Goal: Task Accomplishment & Management: Manage account settings

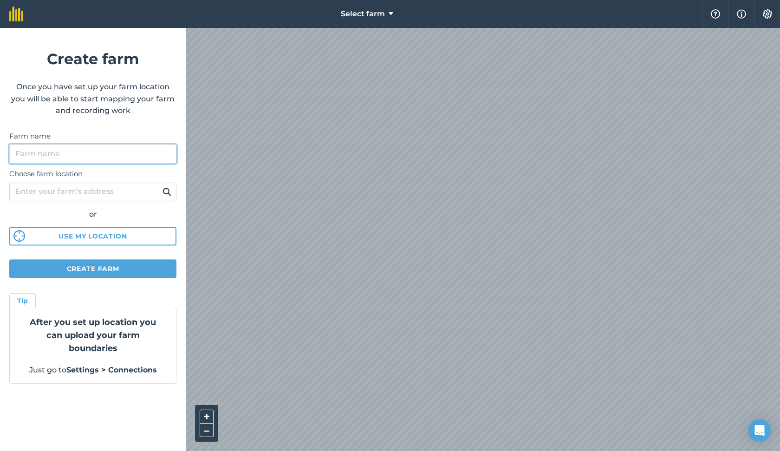
click at [147, 155] on input "Farm name" at bounding box center [92, 154] width 167 height 20
type input "[PERSON_NAME]'s Garden"
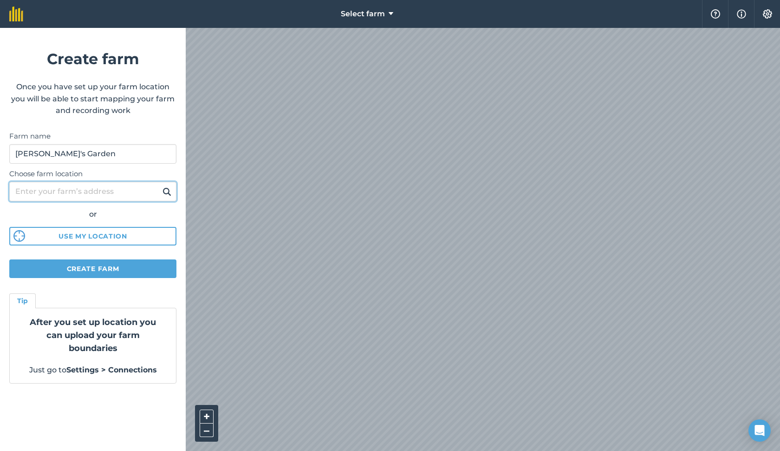
click at [88, 192] on input "Choose farm location" at bounding box center [92, 192] width 167 height 20
click at [127, 231] on button "Use my location" at bounding box center [92, 236] width 167 height 19
click at [101, 195] on input "Choose farm location" at bounding box center [92, 192] width 167 height 20
click at [167, 191] on button at bounding box center [167, 191] width 14 height 12
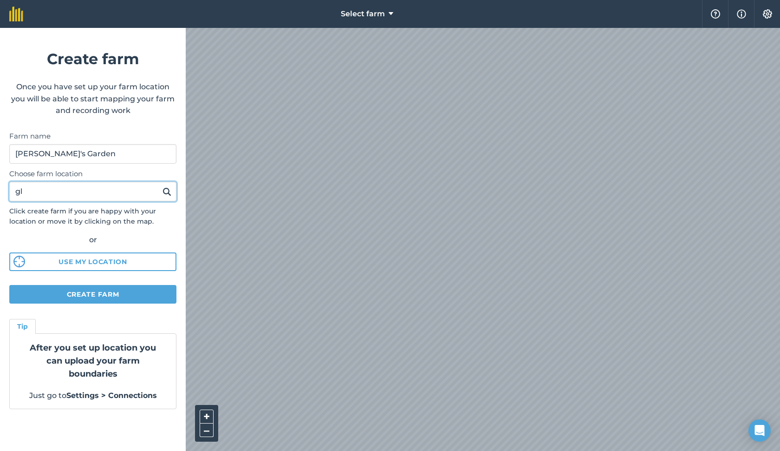
type input "g"
type input "Glendale [GEOGRAPHIC_DATA]"
click at [167, 191] on button at bounding box center [167, 191] width 14 height 12
drag, startPoint x: 104, startPoint y: 198, endPoint x: 0, endPoint y: 193, distance: 103.7
click at [0, 193] on form "Create farm Once you have set up your farm location you will be able to start m…" at bounding box center [93, 239] width 186 height 423
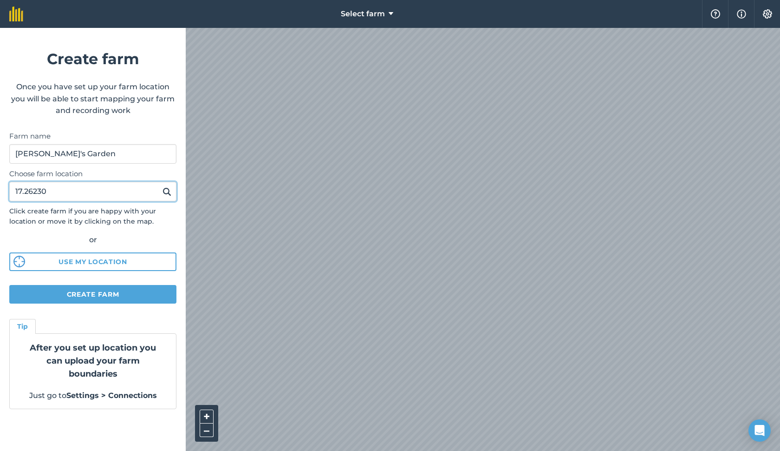
paste input "° S, 31.11730° E"
type input "[GEOGRAPHIC_DATA]"
click at [169, 186] on img at bounding box center [167, 191] width 9 height 11
click at [210, 416] on button "+" at bounding box center [207, 416] width 14 height 14
click at [209, 428] on button "–" at bounding box center [207, 429] width 14 height 13
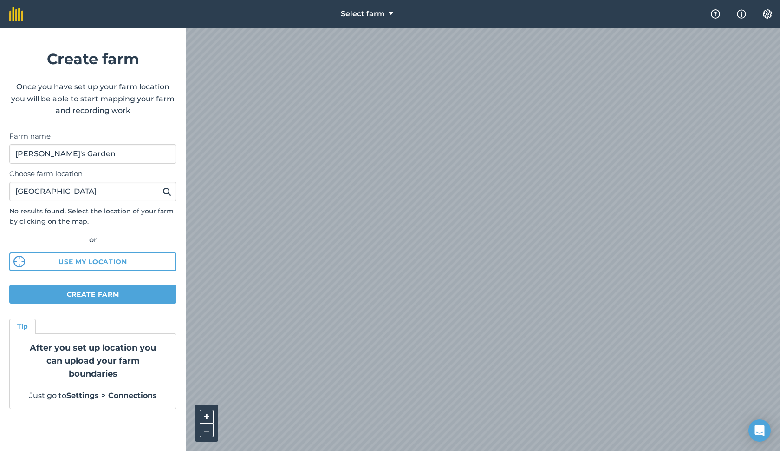
click at [551, 12] on div "Select farm Help Info Settings Create farm Once you have set up your farm locat…" at bounding box center [390, 14] width 780 height 28
click at [603, 0] on html "Select farm Help Info Settings Create farm Once you have set up your farm locat…" at bounding box center [390, 225] width 780 height 451
click at [207, 414] on button "+" at bounding box center [207, 416] width 14 height 14
click at [204, 432] on button "–" at bounding box center [207, 429] width 14 height 13
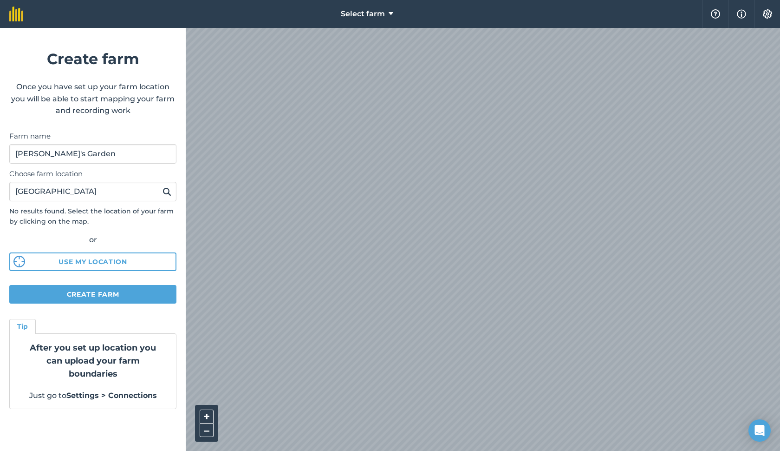
click at [160, 295] on button "Create farm" at bounding box center [92, 294] width 167 height 19
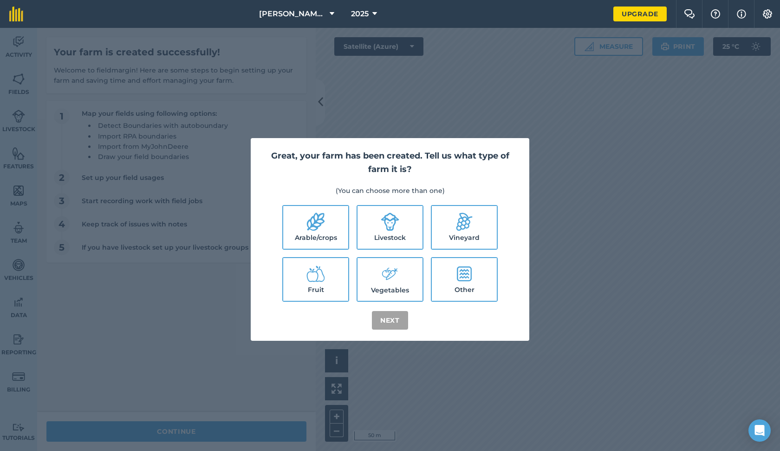
click at [339, 269] on label "Fruit" at bounding box center [315, 279] width 65 height 43
checkbox input "true"
click at [381, 319] on button "Next" at bounding box center [390, 320] width 36 height 19
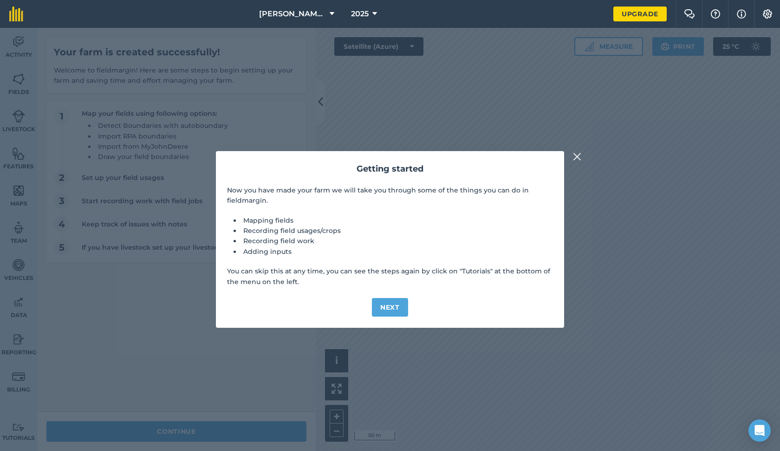
click at [390, 311] on button "Next" at bounding box center [390, 307] width 36 height 19
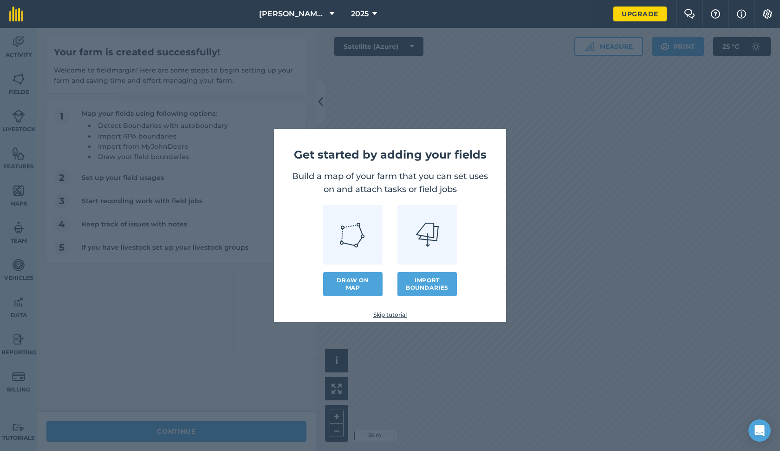
click at [363, 280] on link "Draw on map" at bounding box center [352, 284] width 59 height 24
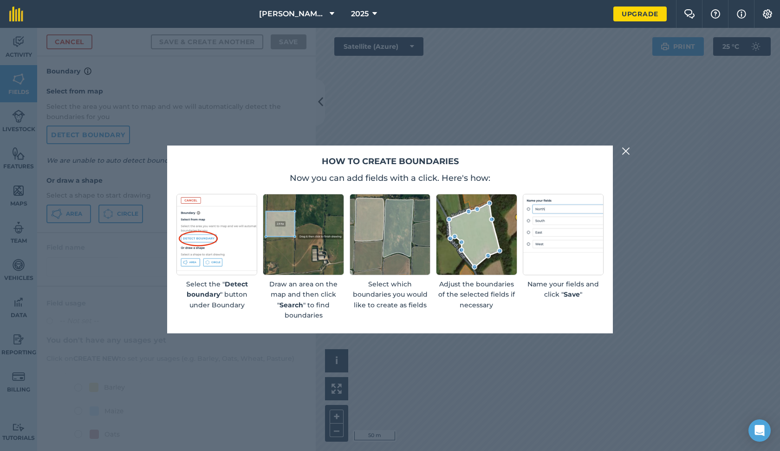
click at [485, 252] on body "[PERSON_NAME]'s Garden 2025 Upgrade Farm Chat Help Info Settings Map printing i…" at bounding box center [390, 225] width 780 height 451
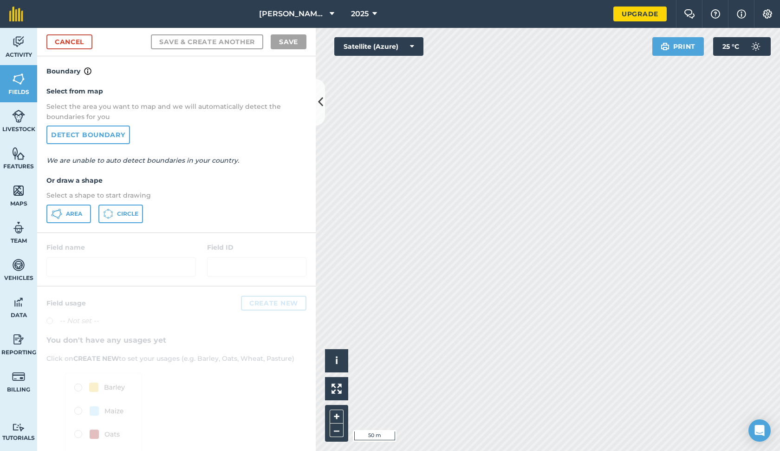
click at [83, 215] on button "Area" at bounding box center [68, 213] width 45 height 19
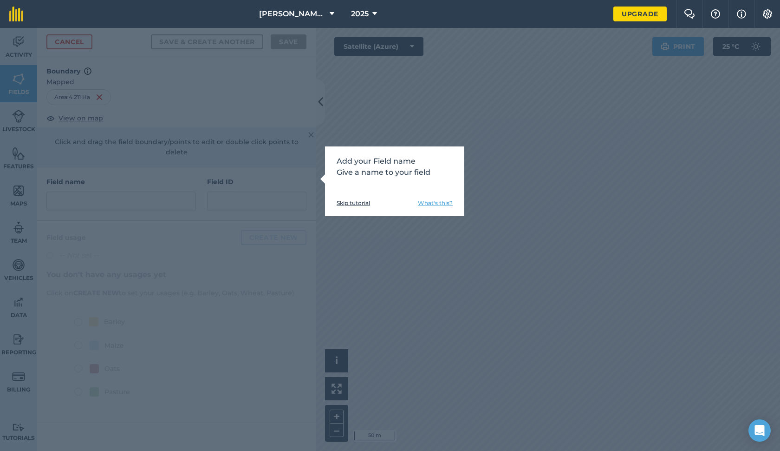
click at [358, 184] on div "Add your Field name Give a name to your field Skip tutorial What's this?" at bounding box center [394, 181] width 139 height 70
click at [426, 182] on div "Add your Field name Give a name to your field Skip tutorial What's this?" at bounding box center [394, 181] width 139 height 70
click at [425, 202] on link "What's this?" at bounding box center [435, 202] width 35 height 7
click at [361, 203] on link "Skip tutorial" at bounding box center [353, 202] width 33 height 7
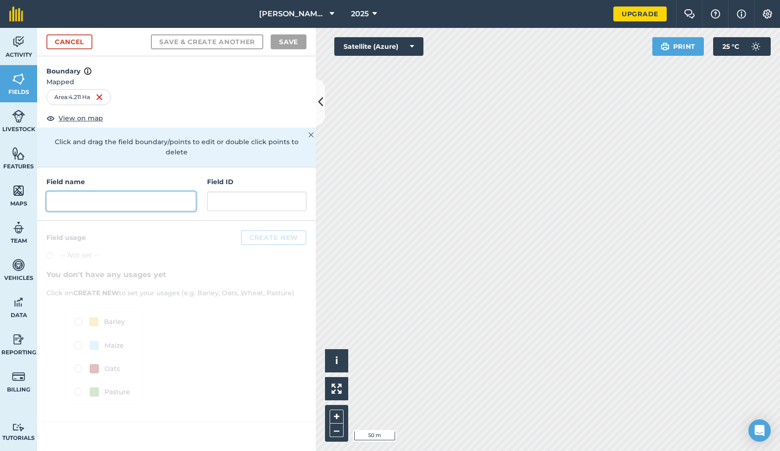
click at [165, 191] on input "text" at bounding box center [121, 201] width 150 height 20
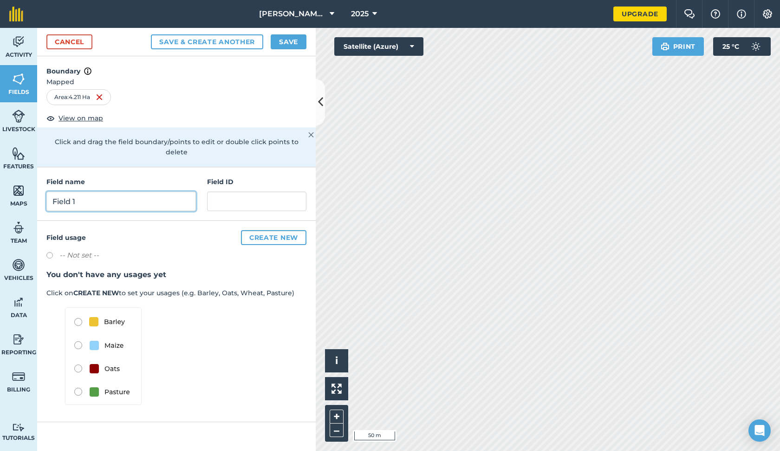
type input "Field 1"
click at [213, 221] on div "Field usage Create new -- Not set -- You don't have any usages yet Click on CRE…" at bounding box center [176, 321] width 279 height 201
click at [238, 191] on input "text" at bounding box center [256, 201] width 99 height 20
type input "1"
click at [203, 221] on div "Field usage Create new -- Not set -- You don't have any usages yet Click on CRE…" at bounding box center [176, 321] width 279 height 201
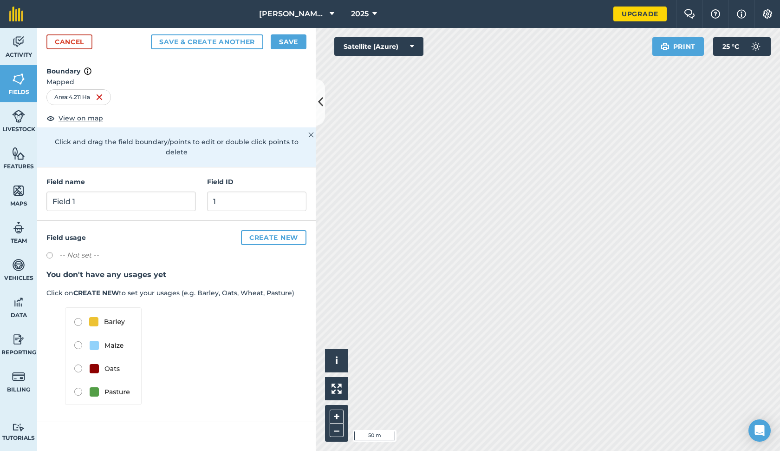
click at [275, 230] on button "Create new" at bounding box center [274, 237] width 66 height 15
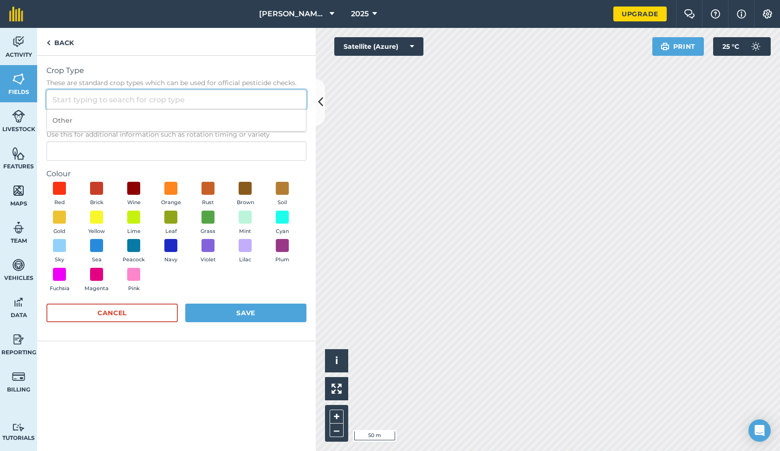
click at [102, 100] on input "Crop Type These are standard crop types which can be used for official pesticid…" at bounding box center [176, 100] width 260 height 20
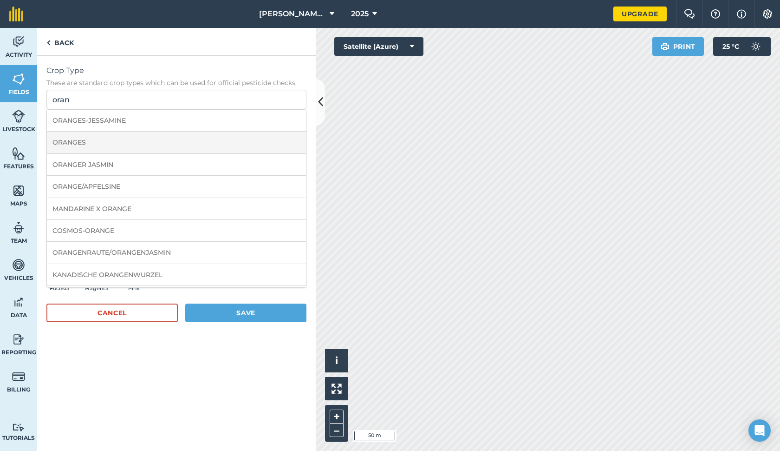
click at [148, 149] on li "ORANGES" at bounding box center [176, 142] width 259 height 22
type input "ORANGES"
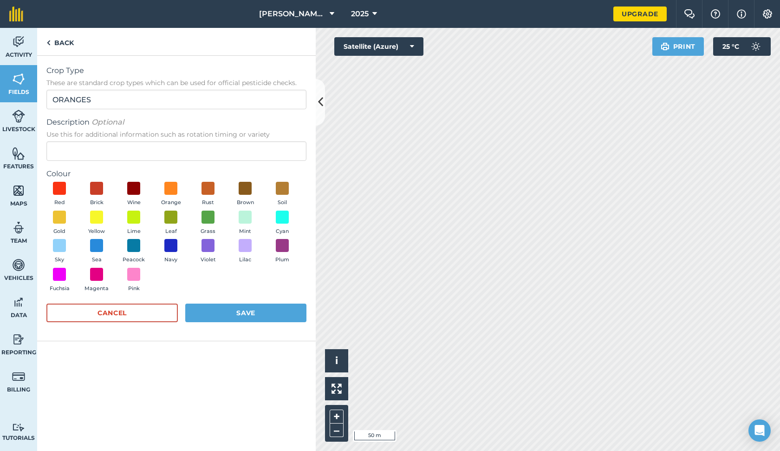
click at [162, 193] on button "Orange" at bounding box center [171, 194] width 26 height 25
click at [235, 307] on button "Save" at bounding box center [245, 312] width 121 height 19
radio input "true"
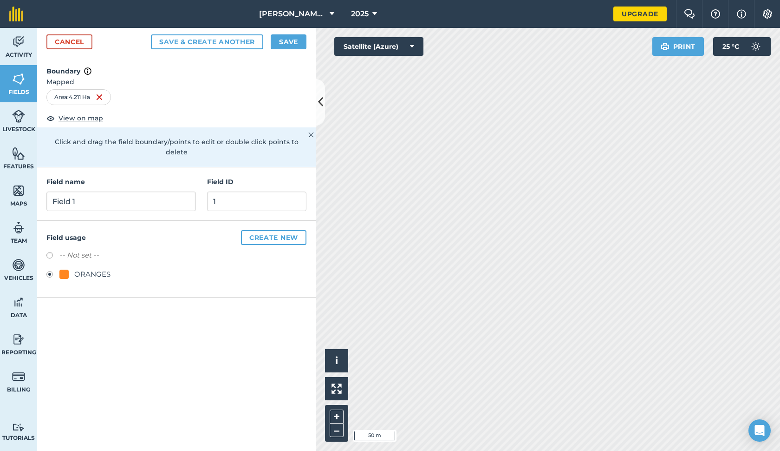
click at [288, 40] on button "Save" at bounding box center [289, 41] width 36 height 15
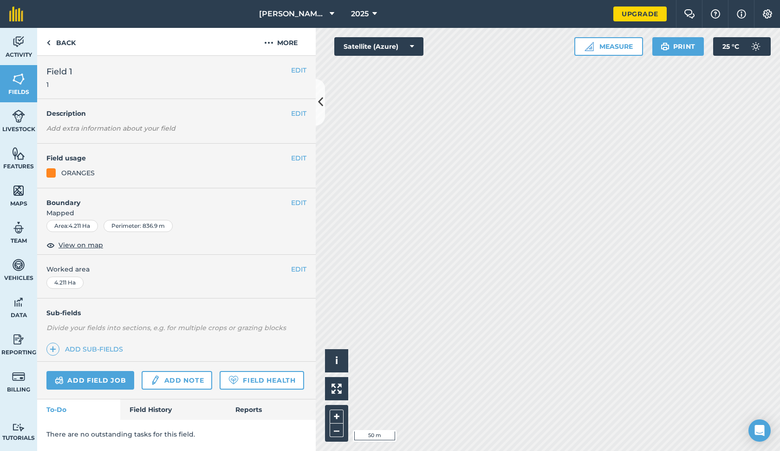
click at [686, 46] on button "Print" at bounding box center [679, 46] width 52 height 19
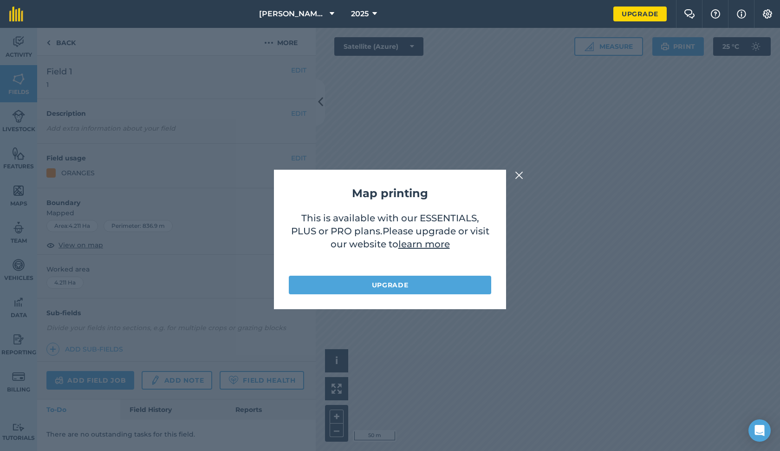
click at [520, 172] on img at bounding box center [519, 175] width 8 height 11
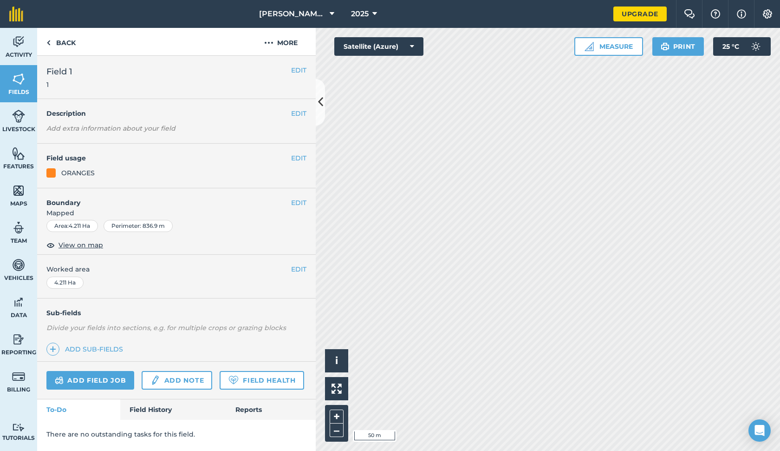
click at [411, 40] on button "Satellite (Azure)" at bounding box center [378, 46] width 89 height 19
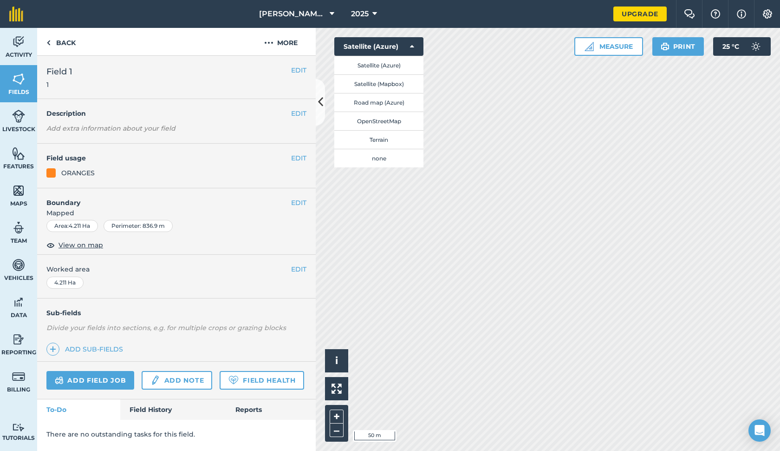
click at [403, 139] on button "Terrain" at bounding box center [378, 139] width 89 height 19
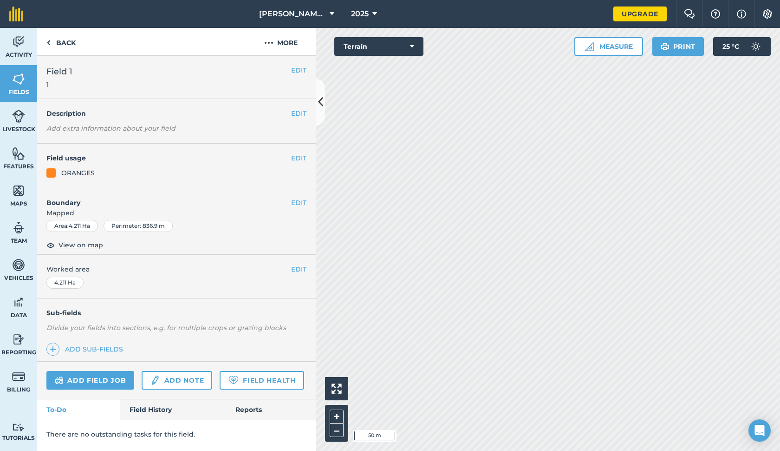
click at [406, 44] on button "Terrain" at bounding box center [378, 46] width 89 height 19
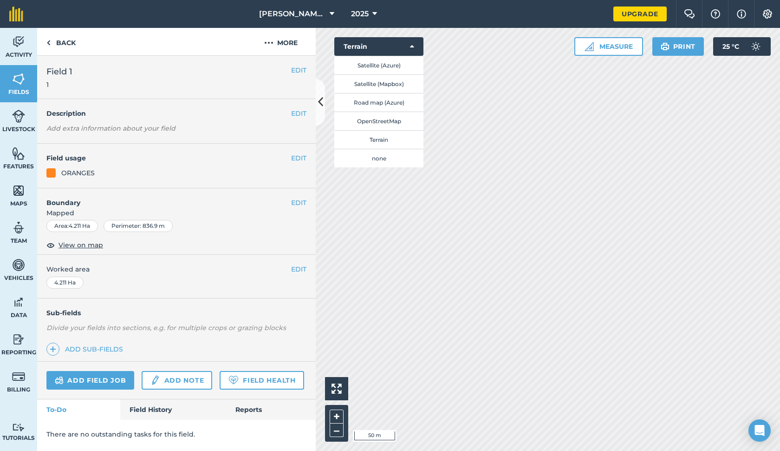
click at [387, 72] on button "Satellite (Azure)" at bounding box center [378, 65] width 89 height 19
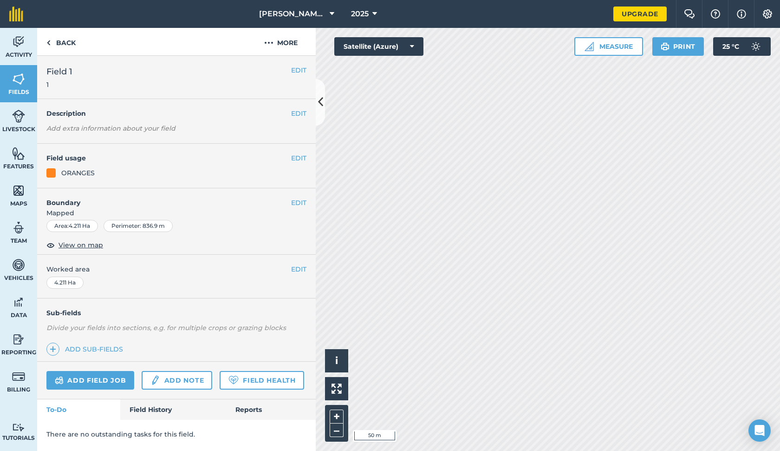
click at [18, 116] on img at bounding box center [18, 116] width 13 height 14
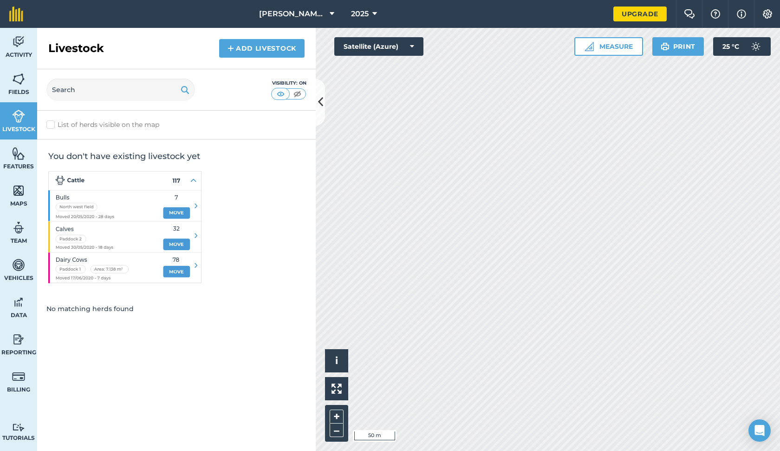
click at [15, 56] on span "Activity" at bounding box center [18, 54] width 37 height 7
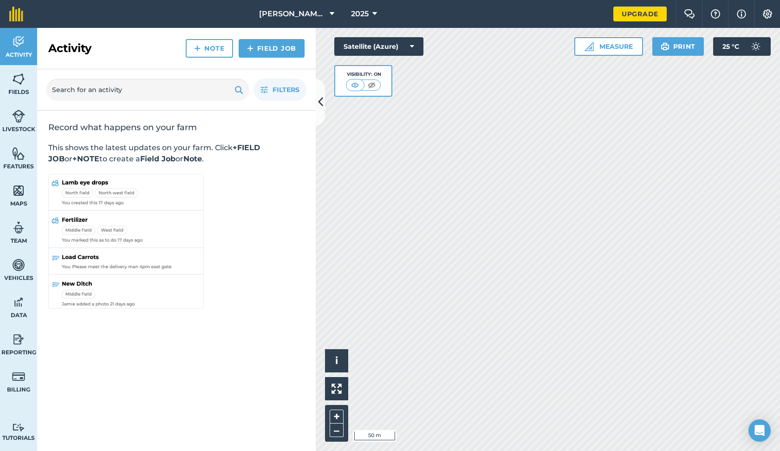
click at [18, 280] on span "Vehicles" at bounding box center [18, 277] width 37 height 7
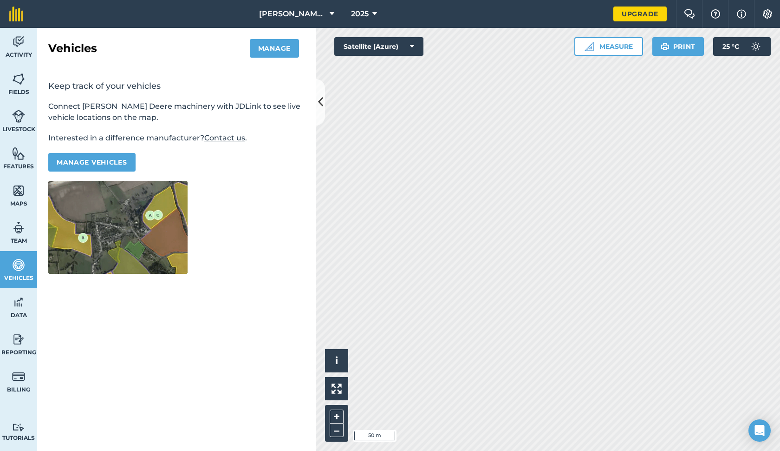
click at [23, 312] on span "Data" at bounding box center [18, 314] width 37 height 7
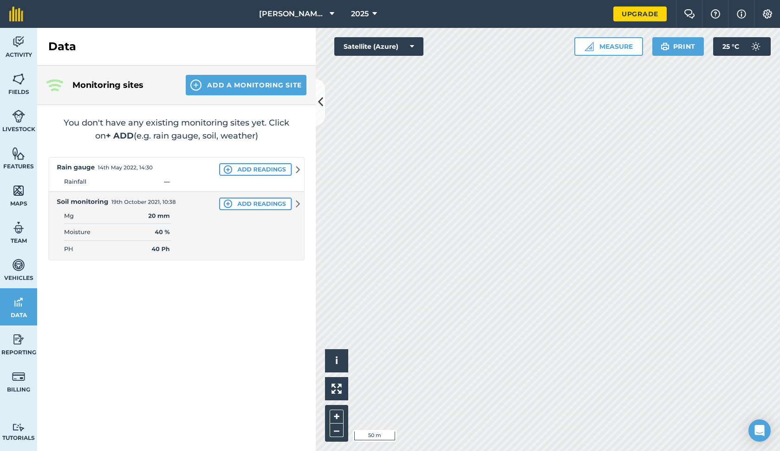
click at [25, 337] on link "Reporting" at bounding box center [18, 343] width 37 height 37
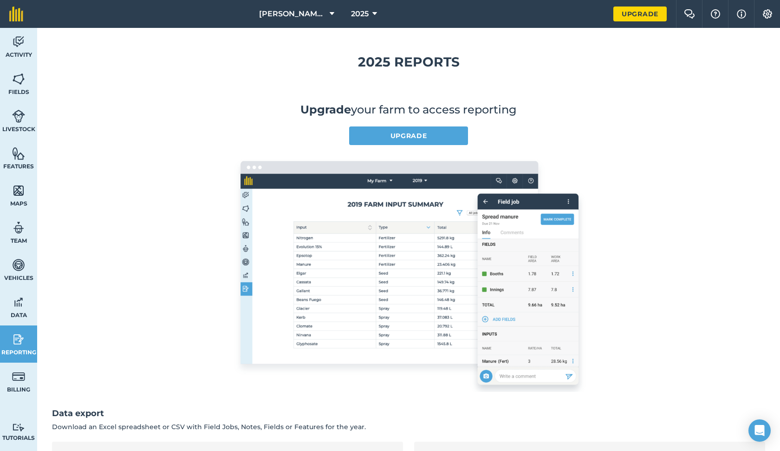
click at [26, 367] on link "Billing" at bounding box center [18, 380] width 37 height 37
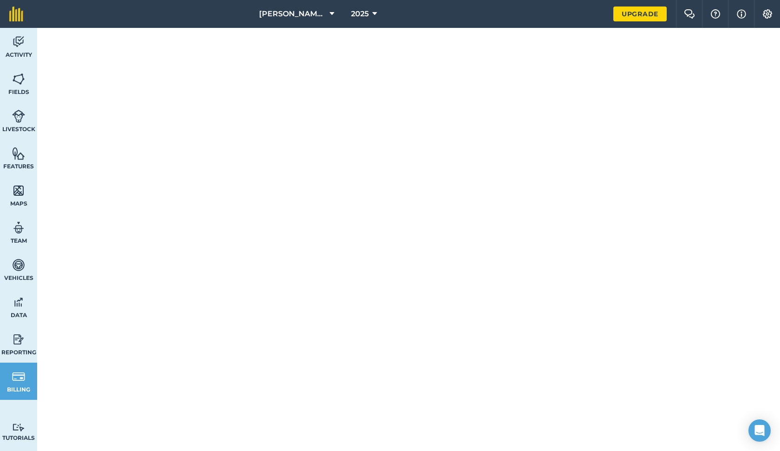
click at [27, 46] on link "Activity" at bounding box center [18, 46] width 37 height 37
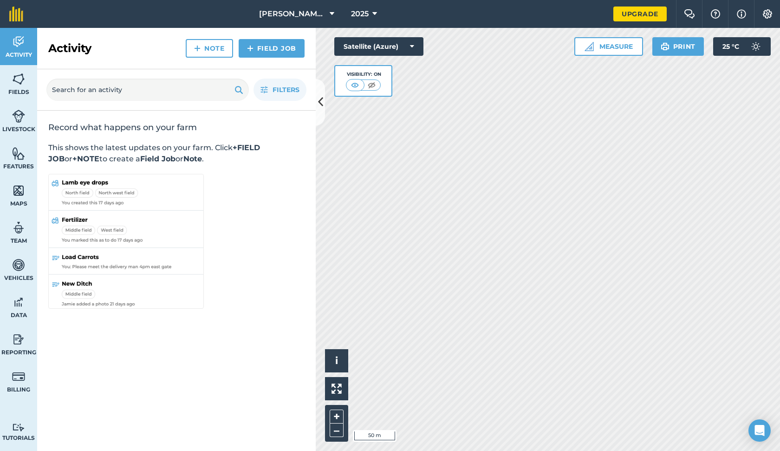
click at [28, 78] on link "Fields" at bounding box center [18, 83] width 37 height 37
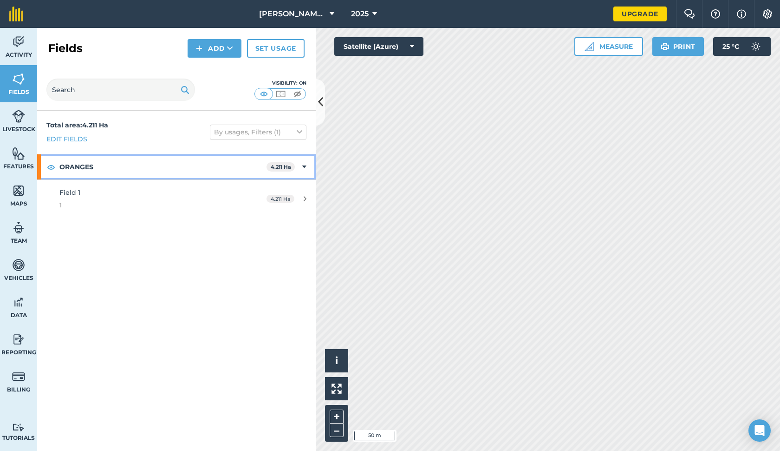
click at [289, 161] on div "ORANGES 4.211 Ha" at bounding box center [176, 166] width 279 height 25
click at [296, 162] on div "ORANGES 4.211 Ha" at bounding box center [176, 166] width 279 height 25
click at [251, 189] on link "Field 1 1 4.211 Ha" at bounding box center [176, 199] width 279 height 38
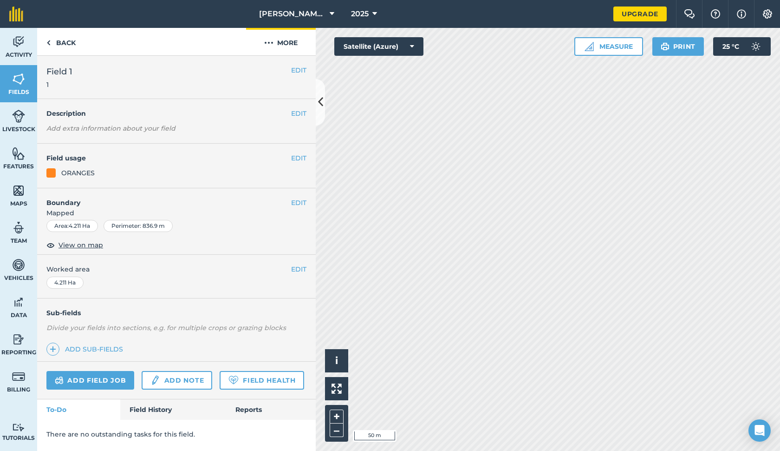
click at [280, 39] on button "More" at bounding box center [281, 41] width 70 height 27
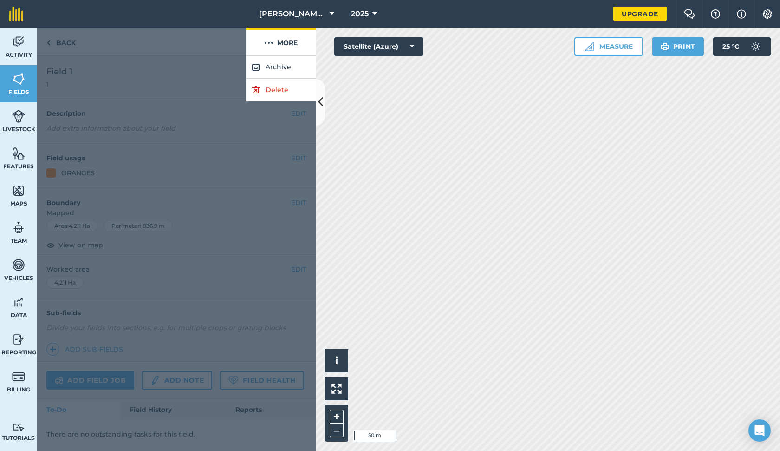
click at [279, 39] on button "More" at bounding box center [281, 41] width 70 height 27
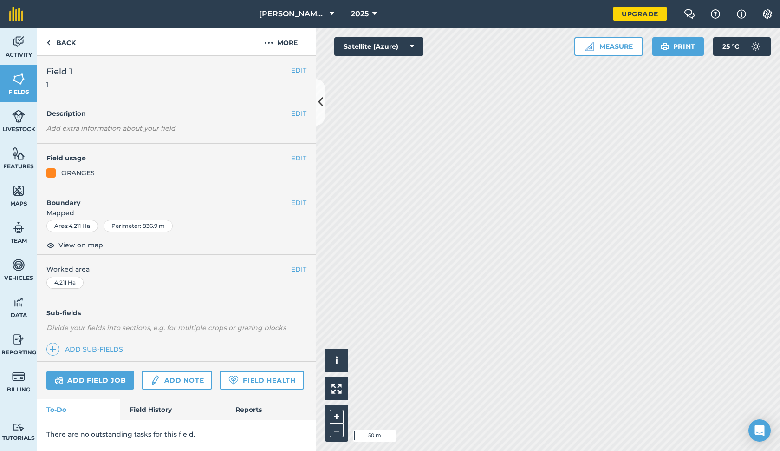
click at [303, 201] on button "EDIT" at bounding box center [298, 202] width 15 height 10
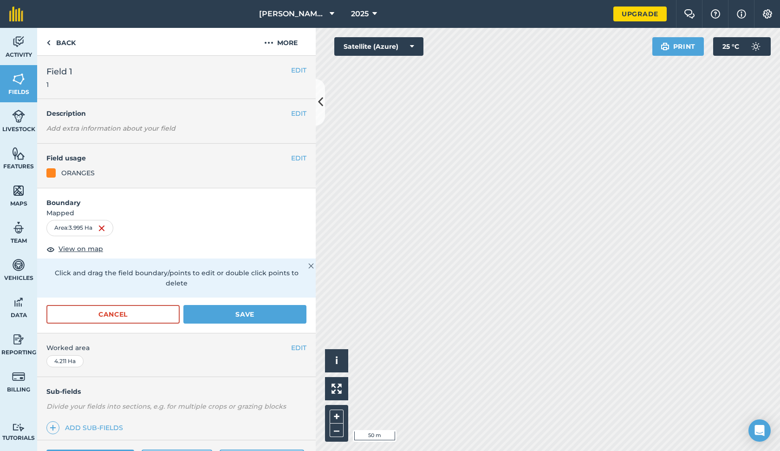
click at [283, 308] on button "Save" at bounding box center [245, 314] width 123 height 19
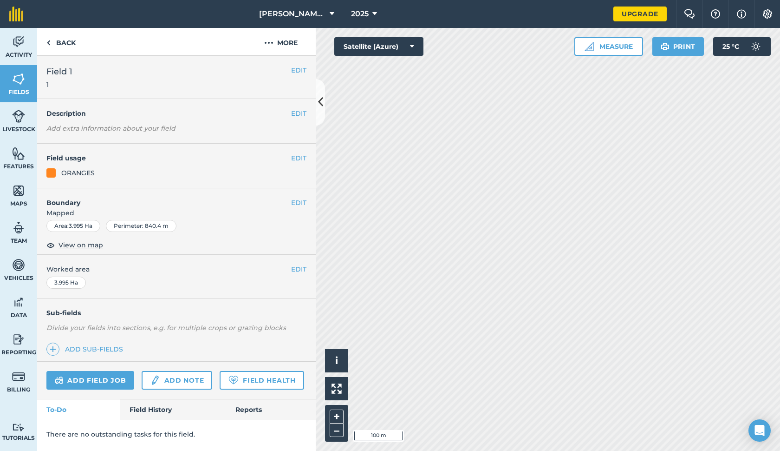
click at [110, 379] on link "Add field job" at bounding box center [90, 380] width 88 height 19
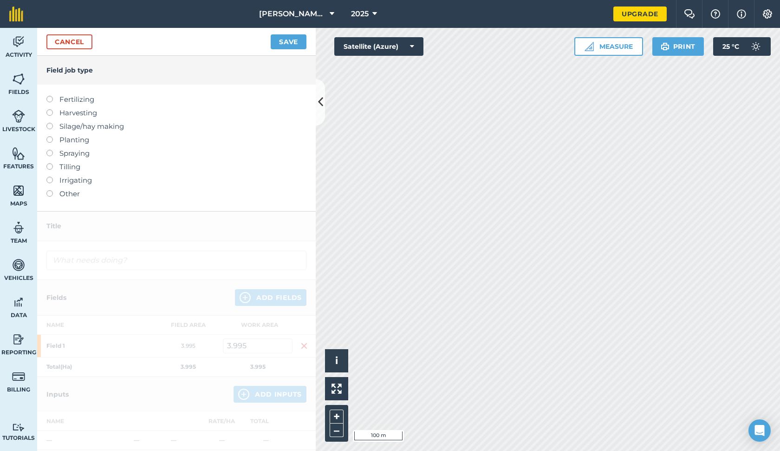
click at [74, 138] on label "Planting" at bounding box center [176, 139] width 260 height 11
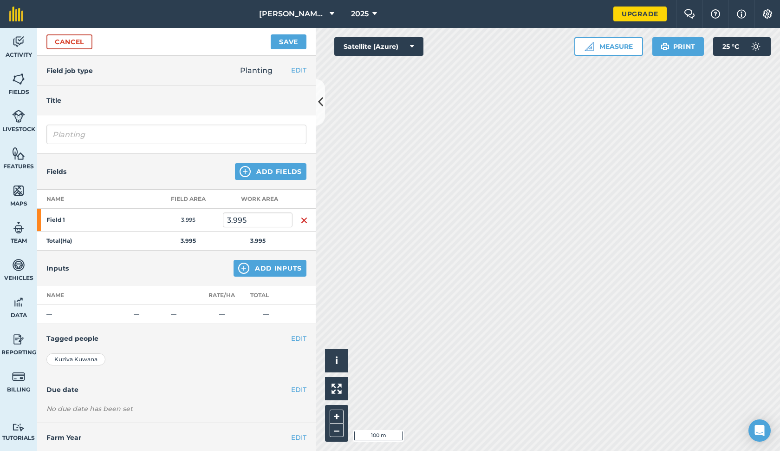
type input "Planting"
click at [265, 171] on button "Add Fields" at bounding box center [271, 171] width 72 height 17
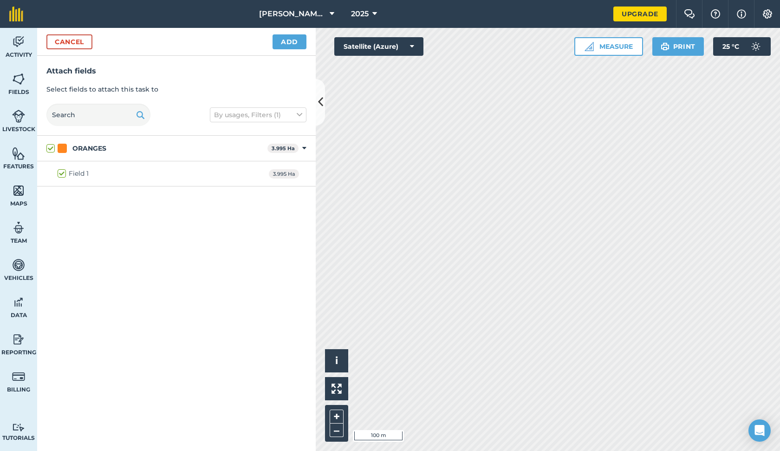
click at [86, 42] on button "Cancel" at bounding box center [69, 41] width 46 height 15
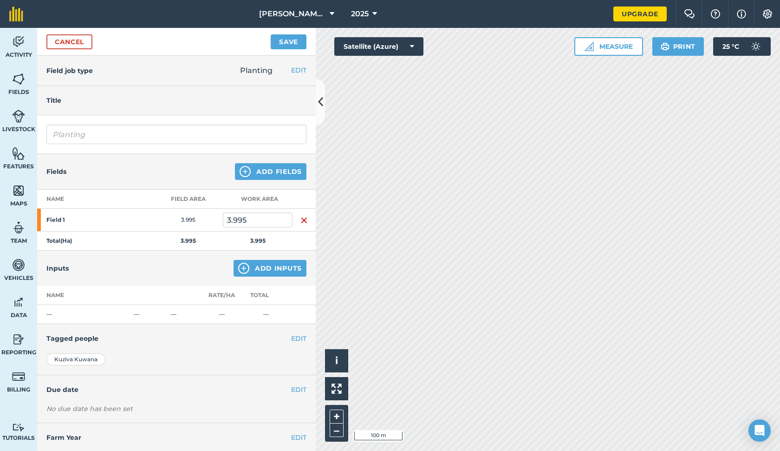
click at [268, 166] on button "Add Fields" at bounding box center [271, 171] width 72 height 17
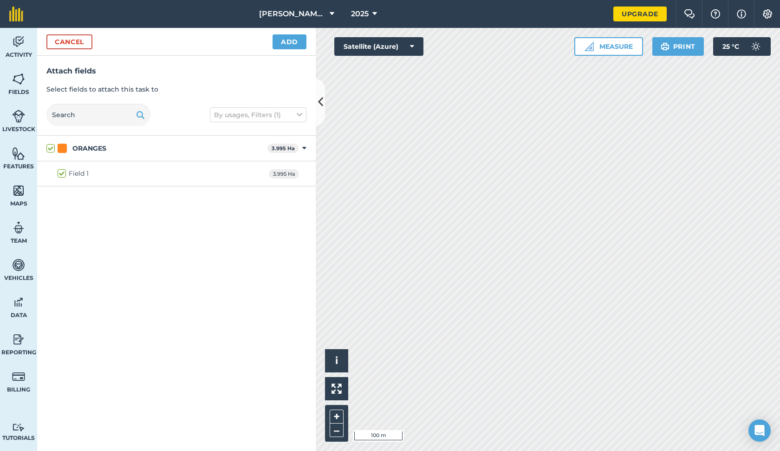
click at [295, 38] on button "Add" at bounding box center [290, 41] width 34 height 15
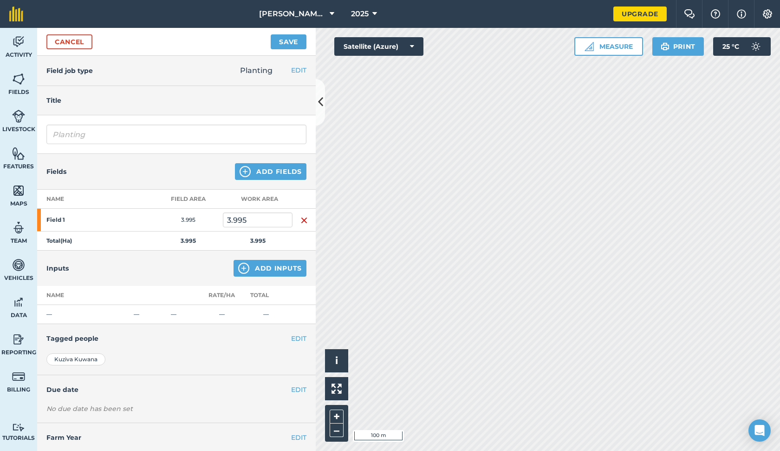
click at [255, 236] on td "3.995" at bounding box center [258, 240] width 70 height 19
click at [90, 41] on link "Cancel" at bounding box center [69, 41] width 46 height 15
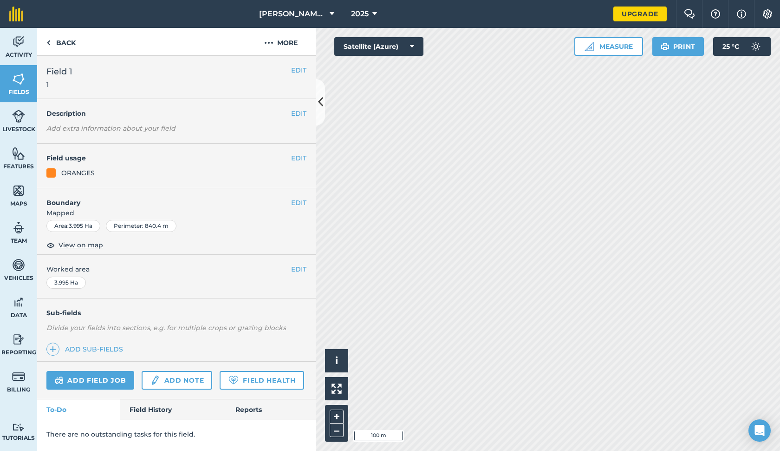
click at [224, 376] on link "Field Health" at bounding box center [262, 380] width 84 height 19
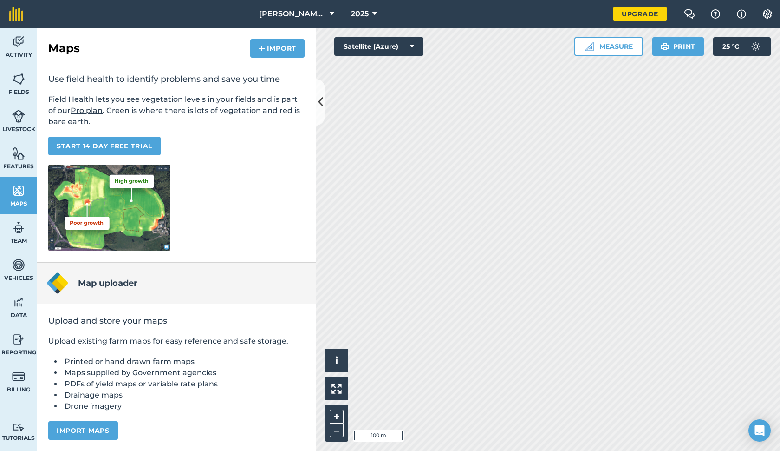
scroll to position [48, 0]
click at [98, 426] on button "Import maps" at bounding box center [83, 430] width 70 height 19
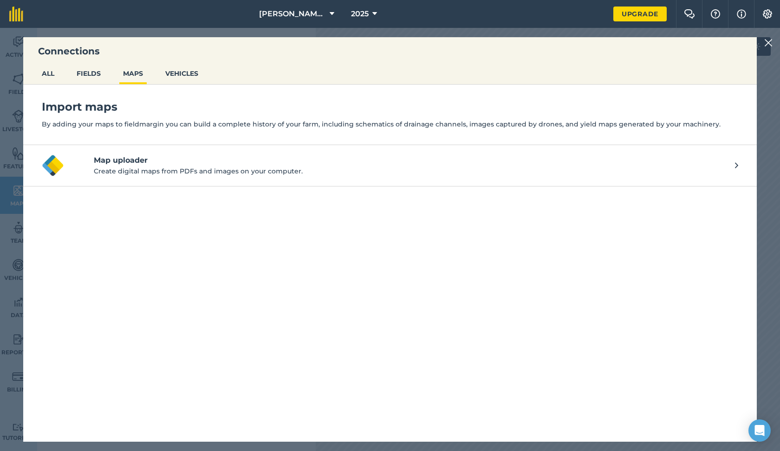
click at [151, 160] on h4 "Map uploader" at bounding box center [415, 160] width 642 height 11
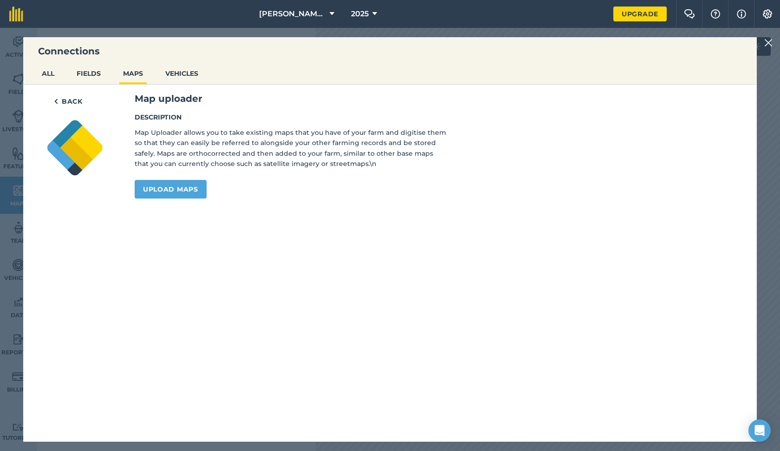
click at [769, 40] on img at bounding box center [769, 42] width 8 height 11
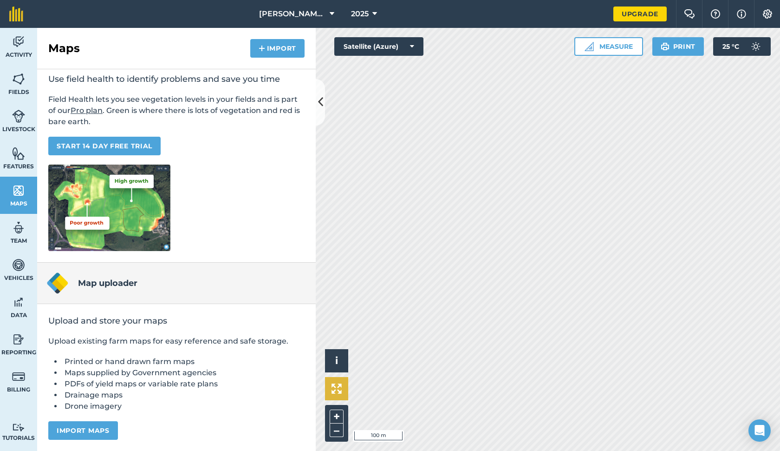
click at [339, 393] on img at bounding box center [337, 388] width 10 height 10
click at [22, 299] on img at bounding box center [18, 302] width 13 height 14
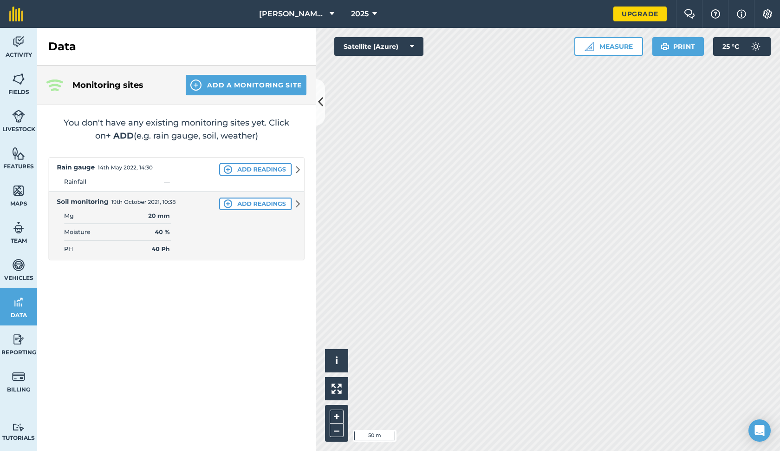
click at [26, 274] on span "Vehicles" at bounding box center [18, 277] width 37 height 7
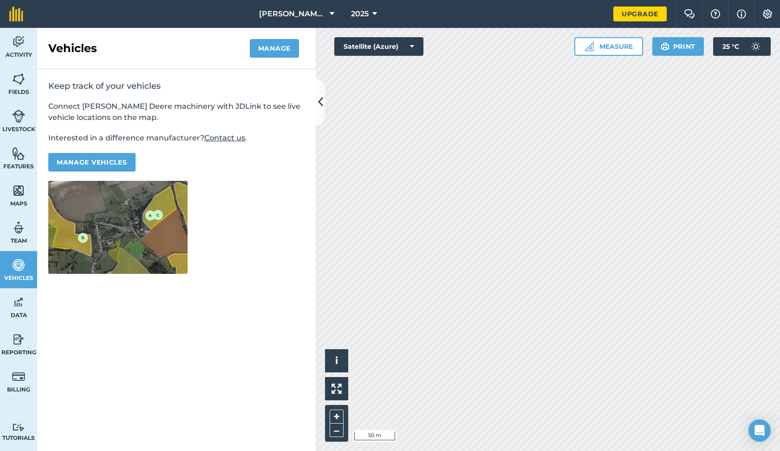
click at [29, 248] on link "Team" at bounding box center [18, 232] width 37 height 37
select select "MEMBER"
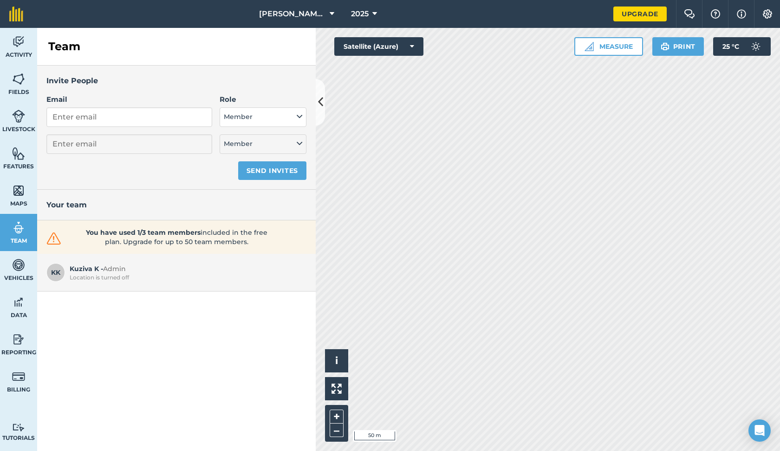
click at [19, 84] on img at bounding box center [18, 79] width 13 height 14
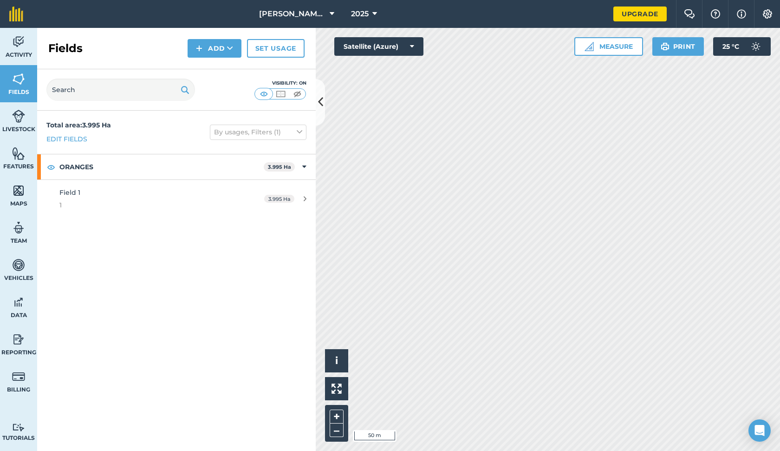
click at [285, 92] on img at bounding box center [281, 93] width 12 height 9
click at [295, 93] on img at bounding box center [298, 93] width 12 height 9
click at [284, 93] on img at bounding box center [281, 93] width 12 height 9
click at [269, 93] on img at bounding box center [264, 93] width 12 height 9
click at [289, 53] on link "Set usage" at bounding box center [276, 48] width 58 height 19
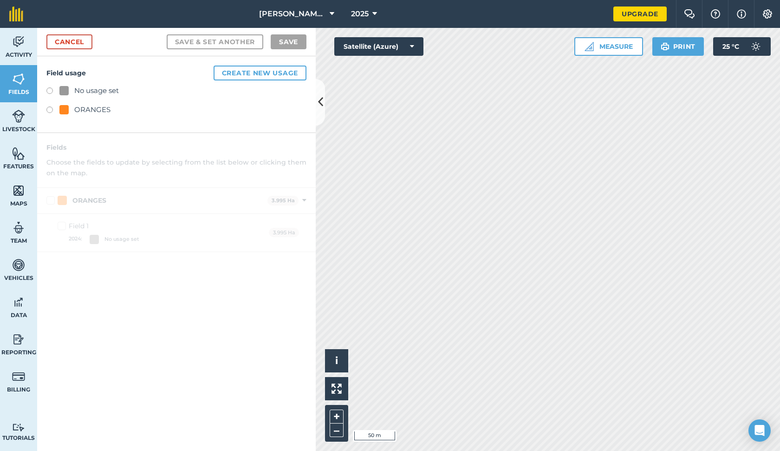
click at [85, 46] on link "Cancel" at bounding box center [69, 41] width 46 height 15
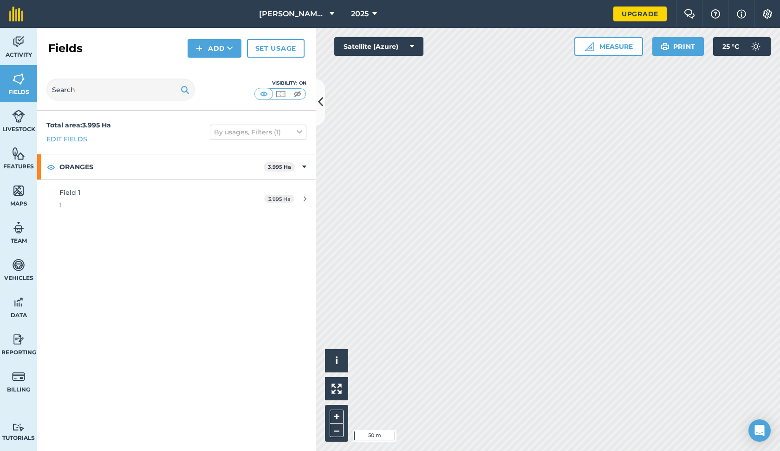
click at [234, 51] on button "Add" at bounding box center [215, 48] width 54 height 19
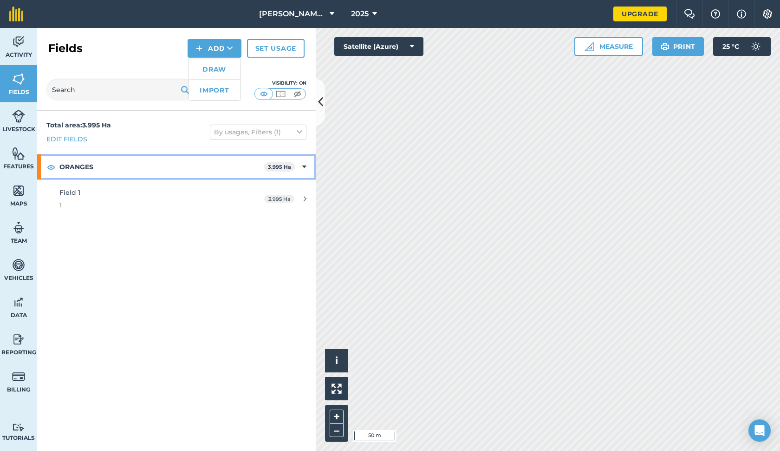
click at [194, 168] on strong "ORANGES" at bounding box center [161, 166] width 204 height 25
click at [284, 166] on strong "3.995 Ha" at bounding box center [281, 167] width 23 height 7
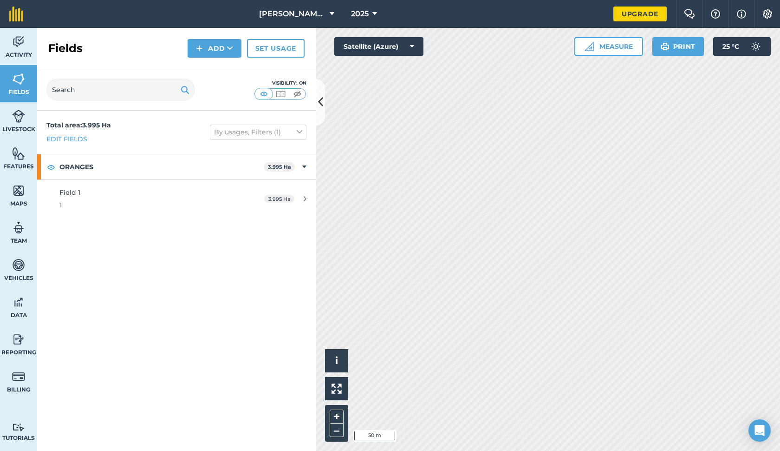
click at [298, 197] on div "3.995 Ha" at bounding box center [285, 198] width 61 height 7
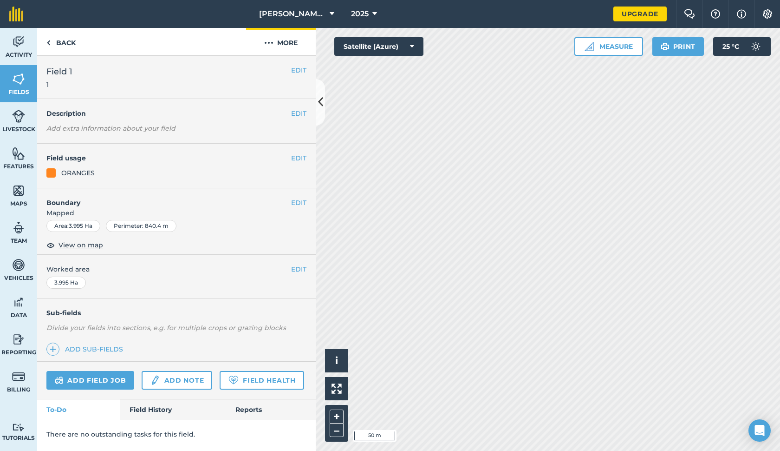
click at [293, 51] on button "More" at bounding box center [281, 41] width 70 height 27
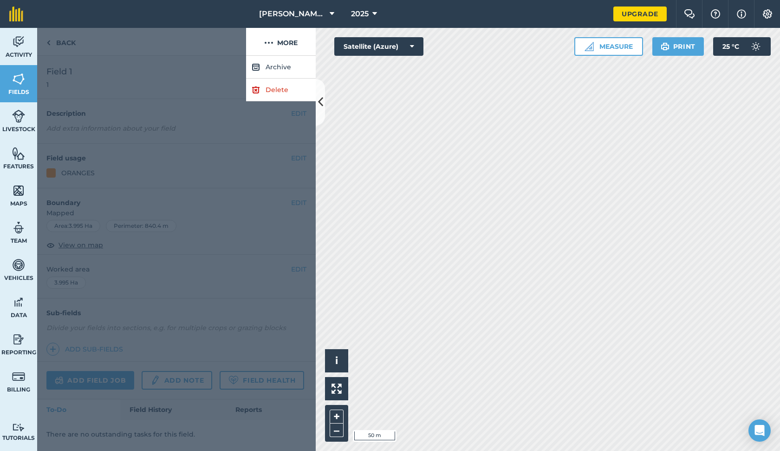
click at [131, 183] on div at bounding box center [176, 253] width 279 height 395
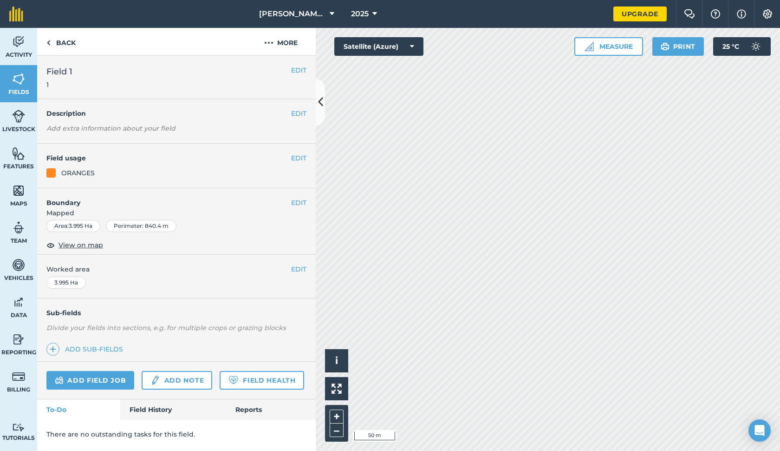
click at [92, 247] on span "View on map" at bounding box center [81, 245] width 45 height 10
click at [23, 54] on span "Activity" at bounding box center [18, 54] width 37 height 7
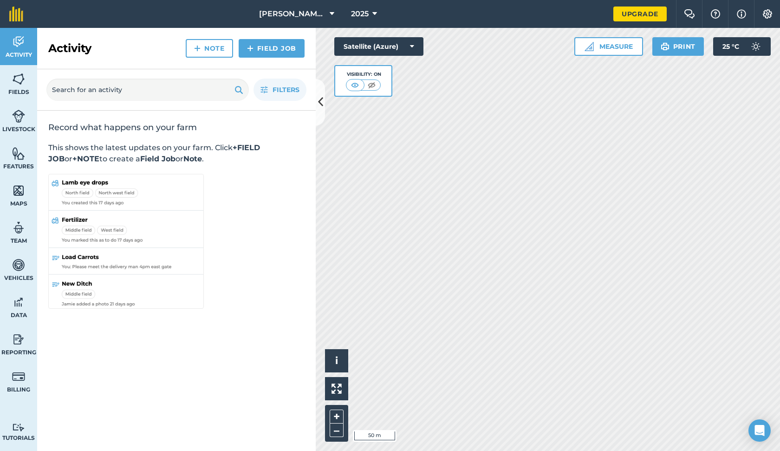
click at [27, 125] on span "Livestock" at bounding box center [18, 128] width 37 height 7
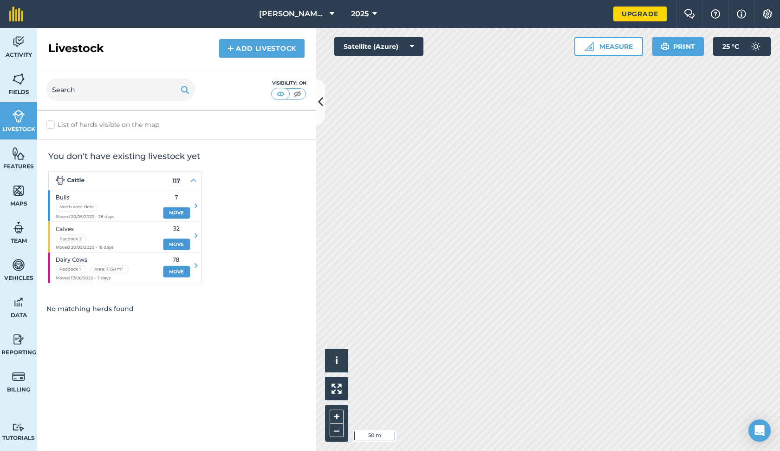
click at [16, 94] on span "Fields" at bounding box center [18, 91] width 37 height 7
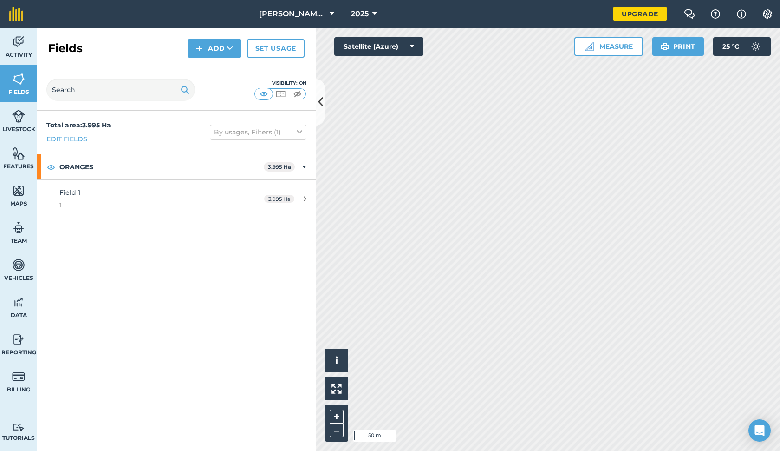
click at [228, 49] on icon at bounding box center [230, 48] width 6 height 9
click at [226, 72] on link "Draw" at bounding box center [214, 69] width 51 height 20
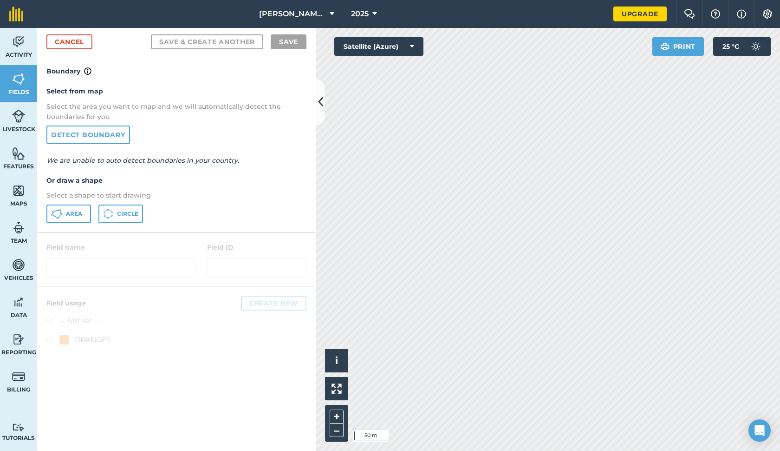
click at [118, 138] on link "Detect boundary" at bounding box center [88, 134] width 84 height 19
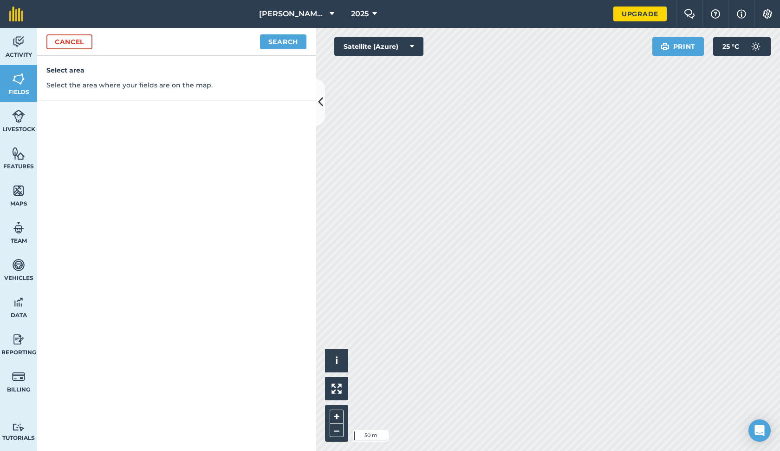
click at [74, 46] on link "Cancel" at bounding box center [69, 41] width 46 height 15
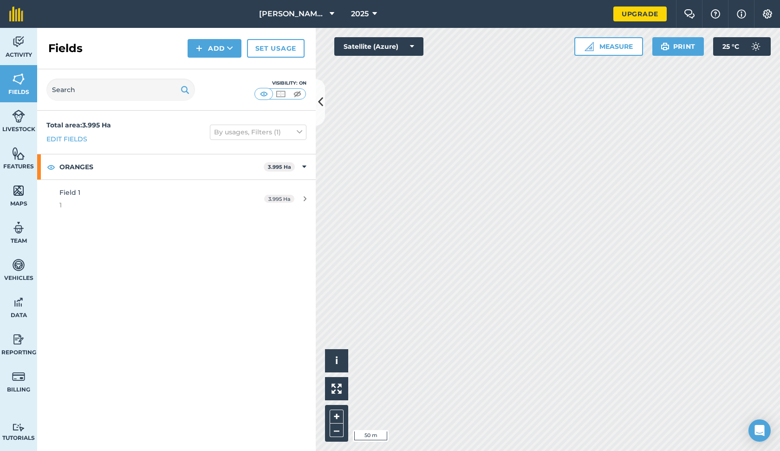
click at [228, 52] on icon at bounding box center [230, 48] width 6 height 9
click at [224, 70] on link "Draw" at bounding box center [214, 69] width 51 height 20
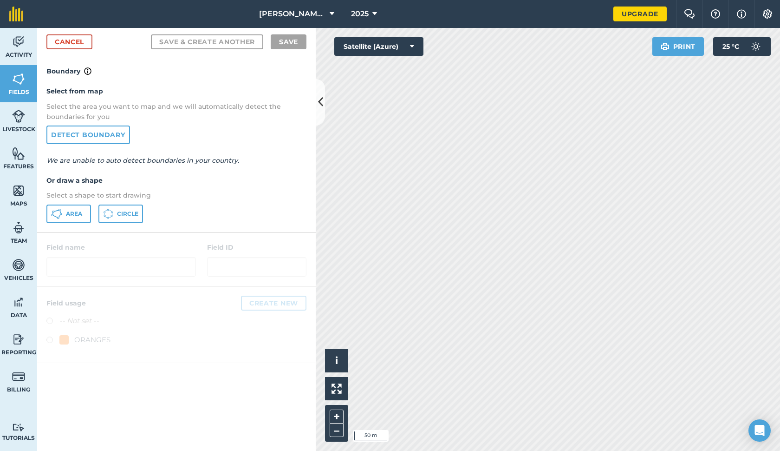
click at [74, 208] on button "Area" at bounding box center [68, 213] width 45 height 19
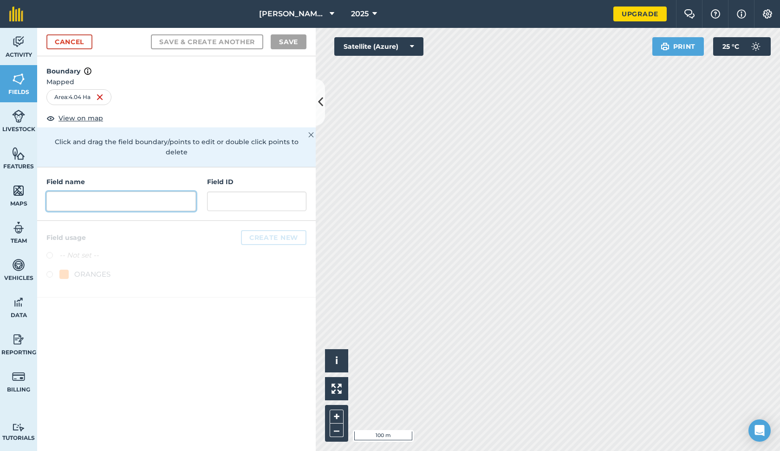
click at [120, 193] on input "text" at bounding box center [121, 201] width 150 height 20
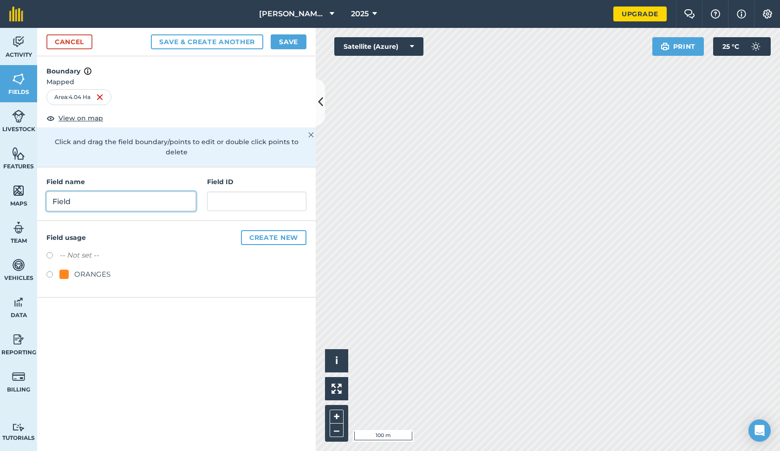
type input "Field"
click at [258, 191] on input "text" at bounding box center [256, 201] width 99 height 20
type input "2"
click at [118, 196] on input "Field" at bounding box center [121, 201] width 150 height 20
type input "Field 2"
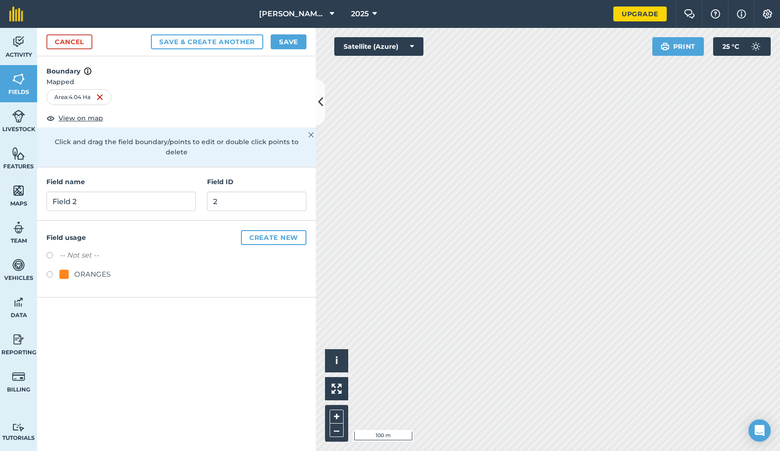
click at [199, 139] on p "Click and drag the field boundary/points to edit or double click points to dele…" at bounding box center [176, 147] width 260 height 21
click at [289, 43] on button "Save" at bounding box center [289, 41] width 36 height 15
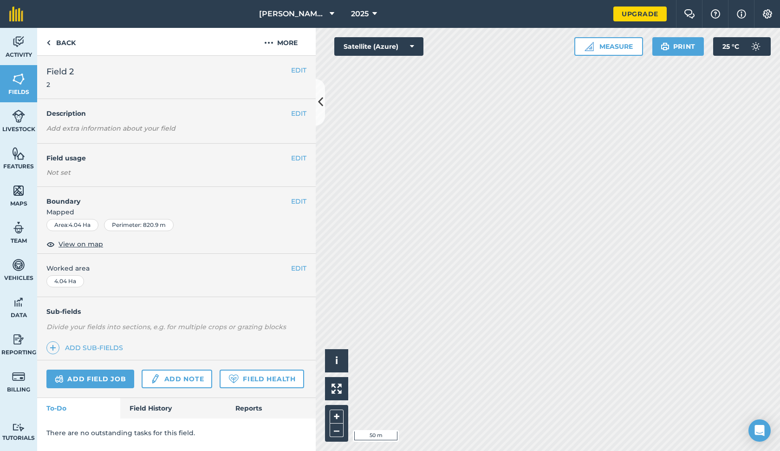
click at [301, 203] on button "EDIT" at bounding box center [298, 201] width 15 height 10
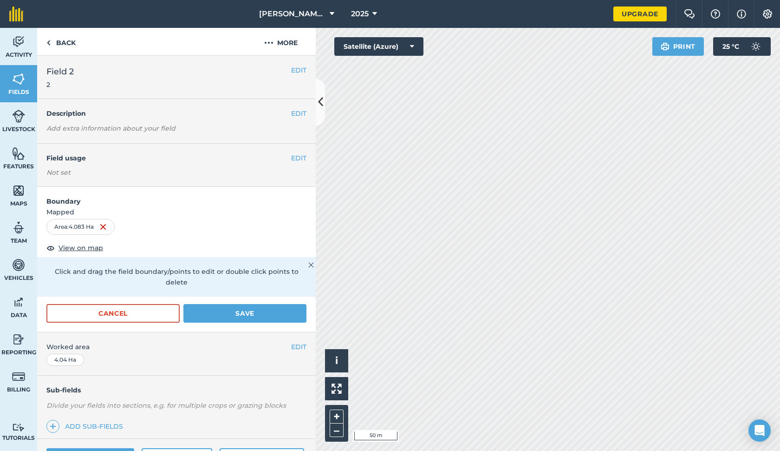
click at [283, 304] on button "Save" at bounding box center [245, 313] width 123 height 19
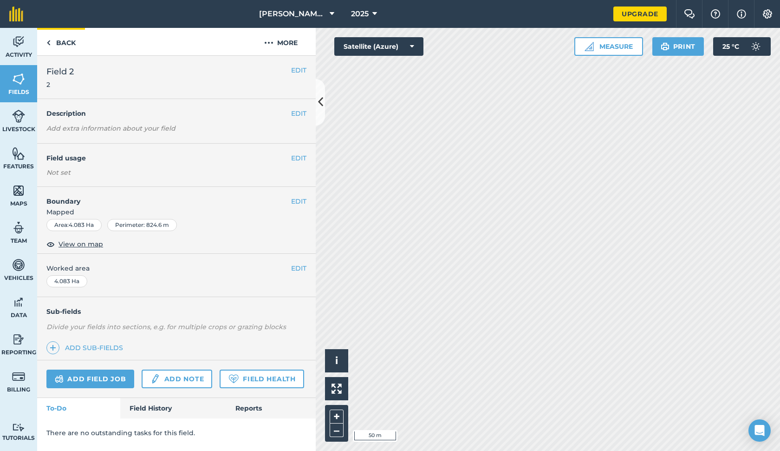
click at [66, 43] on link "Back" at bounding box center [61, 41] width 48 height 27
click at [60, 45] on link "Back" at bounding box center [61, 41] width 48 height 27
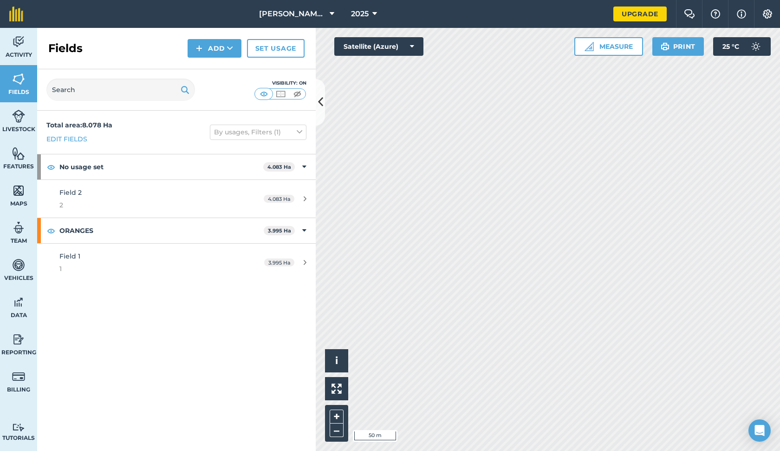
click at [17, 148] on img at bounding box center [18, 153] width 13 height 14
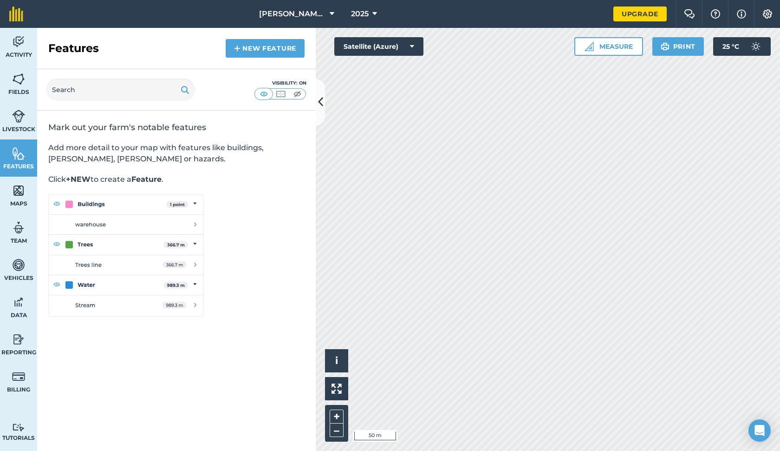
click at [253, 49] on link "New feature" at bounding box center [265, 48] width 79 height 19
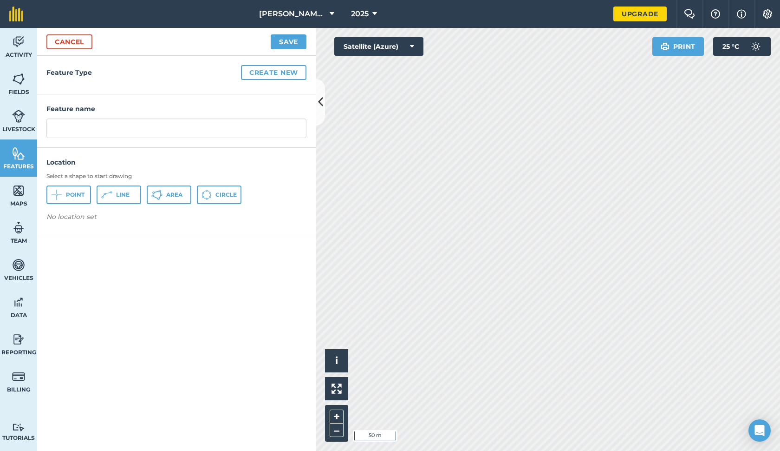
click at [275, 74] on button "Create new" at bounding box center [274, 72] width 66 height 15
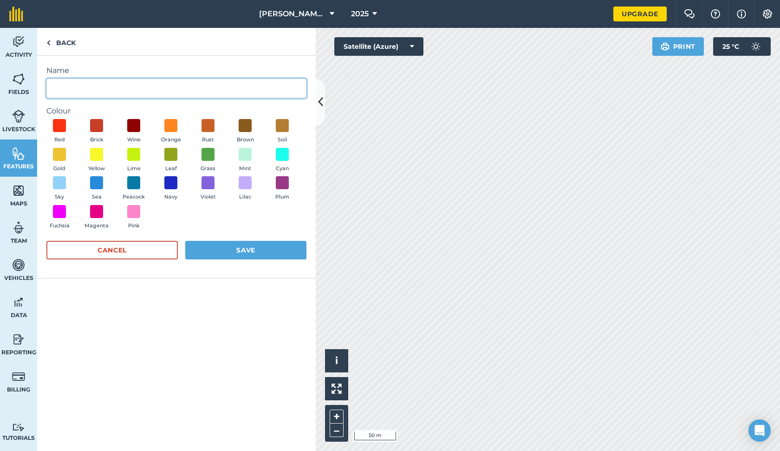
click at [147, 85] on input "Name" at bounding box center [176, 89] width 260 height 20
type input "fence"
click at [165, 62] on div "Name fence Colour Red Brick Wine Orange Rust Brown Soil Gold Yellow Lime Leaf G…" at bounding box center [176, 167] width 279 height 223
click at [54, 40] on link "Back" at bounding box center [61, 41] width 48 height 27
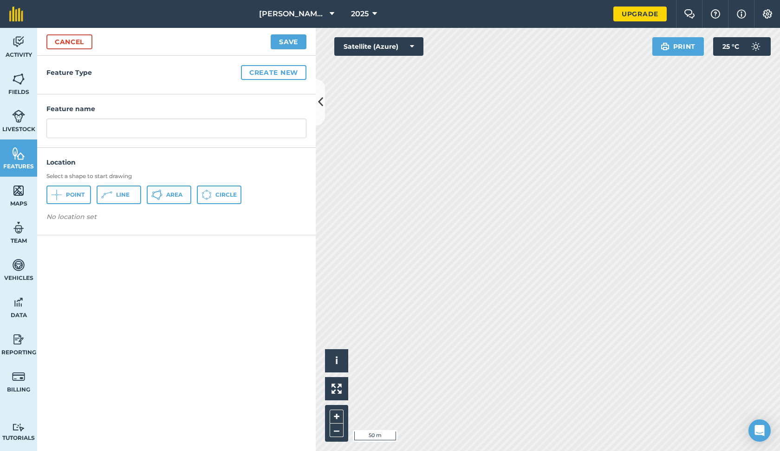
click at [119, 196] on span "Line" at bounding box center [122, 194] width 13 height 7
click at [285, 39] on button "Save" at bounding box center [289, 41] width 36 height 15
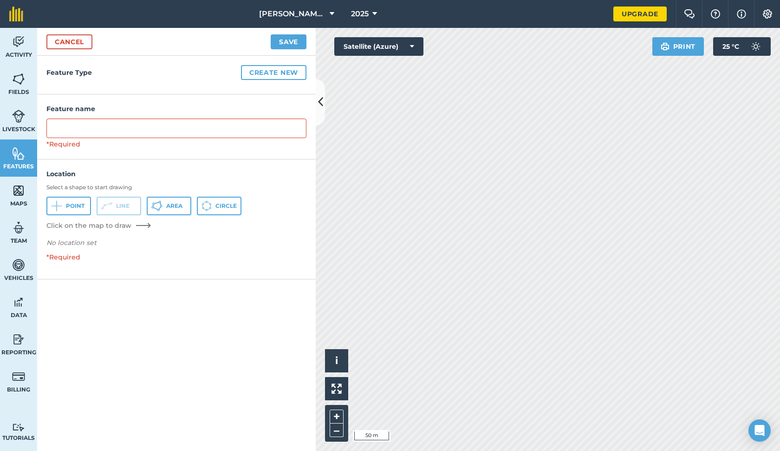
click at [85, 38] on link "Cancel" at bounding box center [69, 41] width 46 height 15
